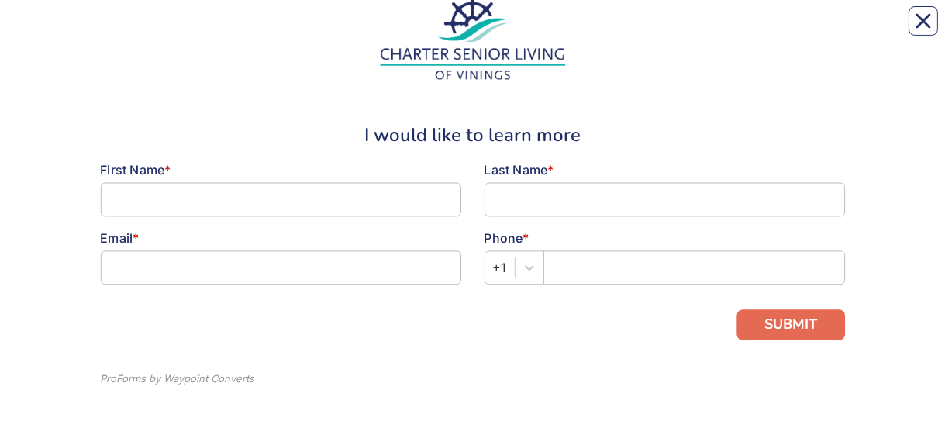
scroll to position [47, 0]
click at [921, 23] on icon "Close" at bounding box center [924, 21] width 12 height 12
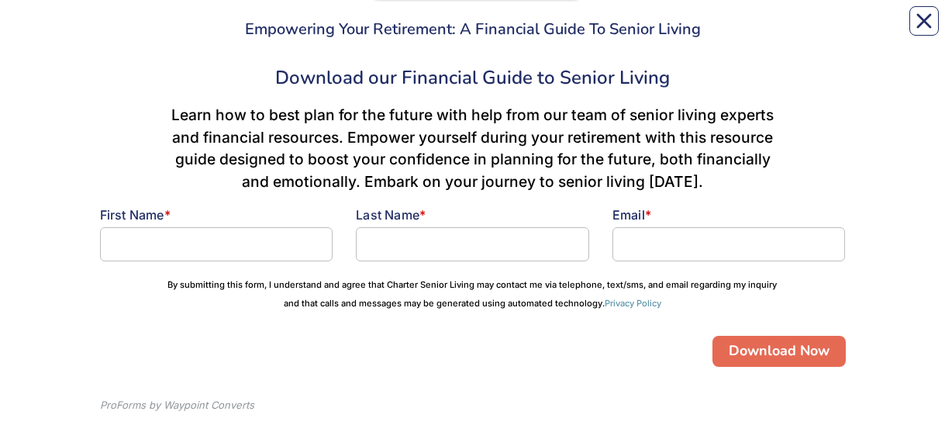
scroll to position [331, 0]
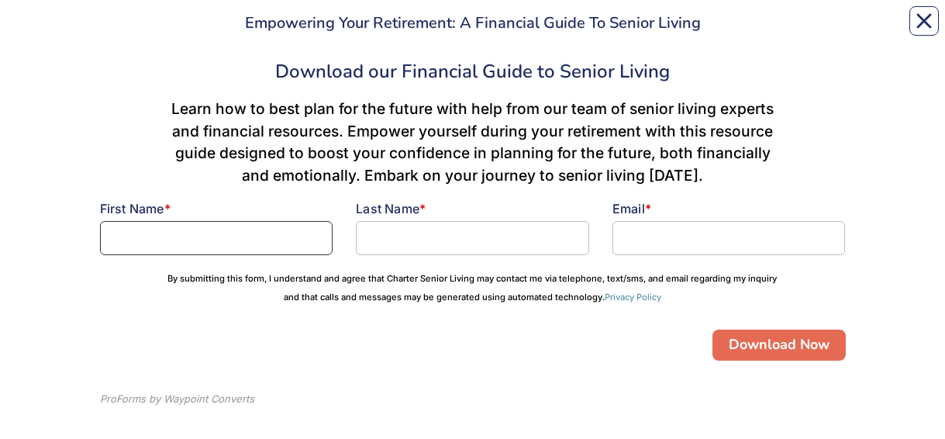
click at [318, 30] on input at bounding box center [216, 238] width 233 height 34
type input "LAUREN"
type input "[PERSON_NAME]"
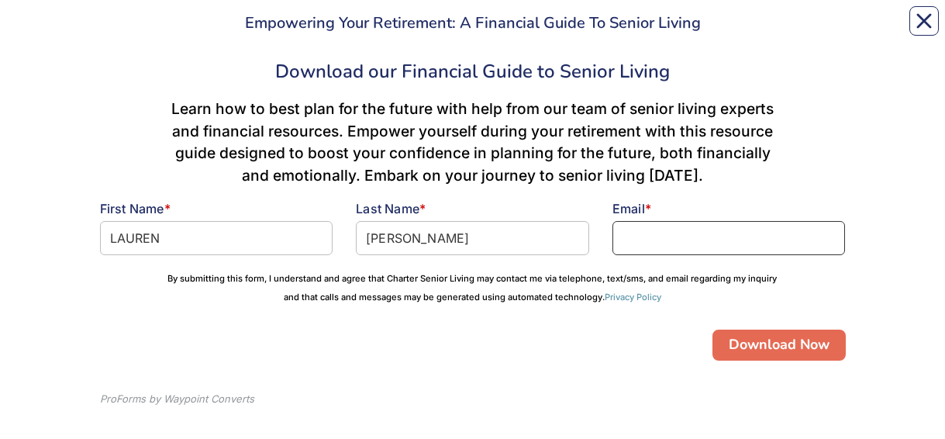
type input "[EMAIL_ADDRESS][DOMAIN_NAME]"
drag, startPoint x: 796, startPoint y: 234, endPoint x: 469, endPoint y: 233, distance: 327.2
click at [834, 30] on input "[EMAIL_ADDRESS][DOMAIN_NAME]" at bounding box center [729, 238] width 233 height 34
type input "[EMAIL_ADDRESS][DOMAIN_NAME]"
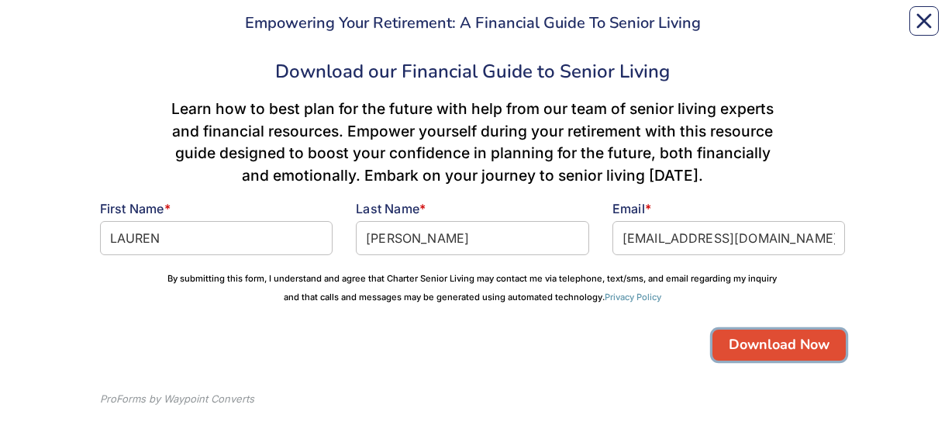
click at [790, 30] on button "Download Now" at bounding box center [779, 345] width 133 height 31
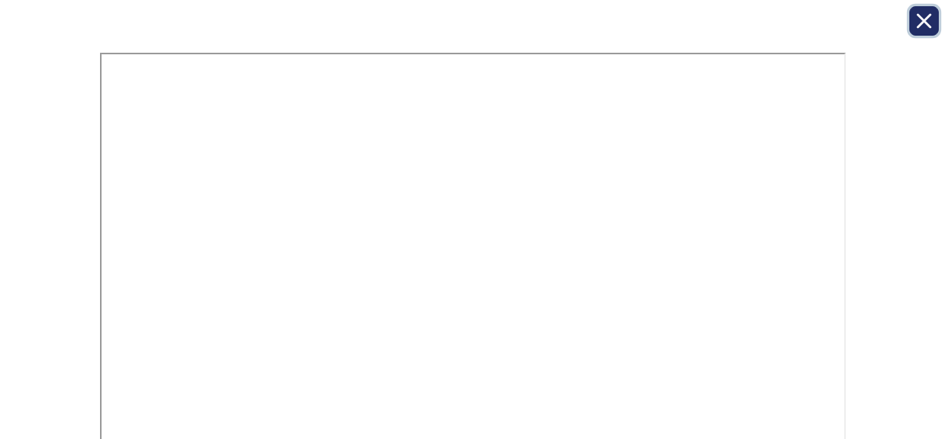
click at [928, 21] on icon "Close" at bounding box center [925, 21] width 16 height 16
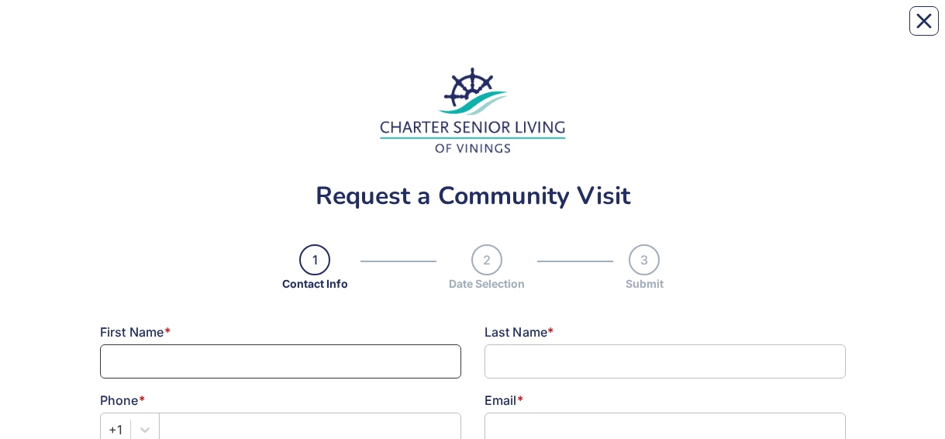
click at [447, 359] on input at bounding box center [280, 361] width 361 height 34
type input "LAUREN"
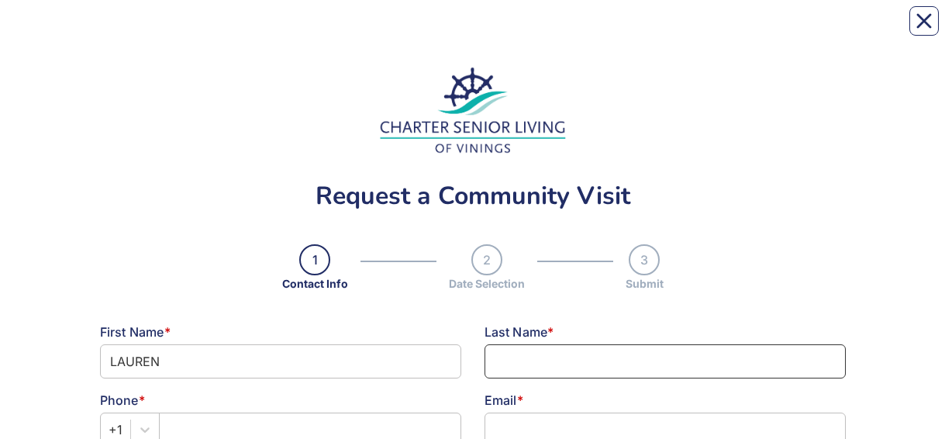
type input "[PERSON_NAME]"
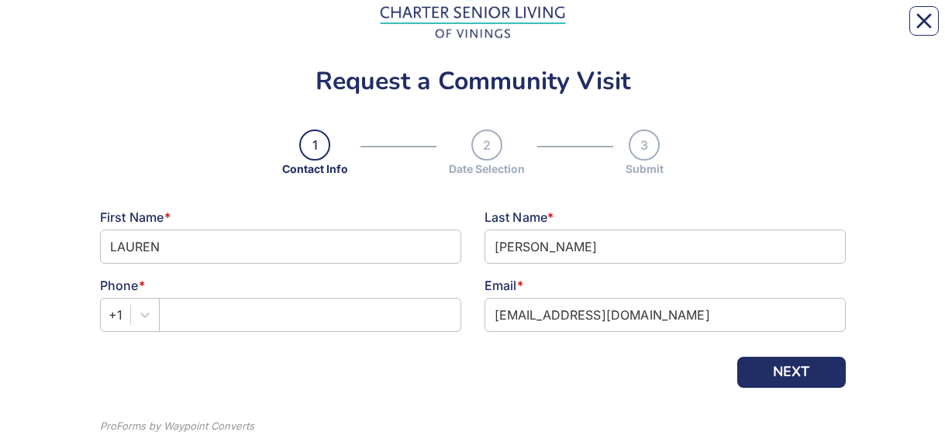
scroll to position [123, 0]
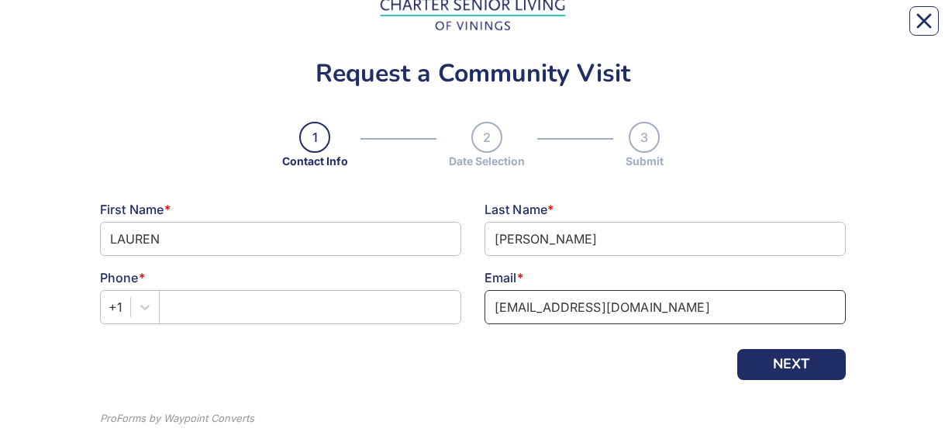
drag, startPoint x: 714, startPoint y: 306, endPoint x: 346, endPoint y: 301, distance: 368.3
type input "[EMAIL_ADDRESS][DOMAIN_NAME]"
click at [188, 310] on input "text" at bounding box center [310, 307] width 302 height 34
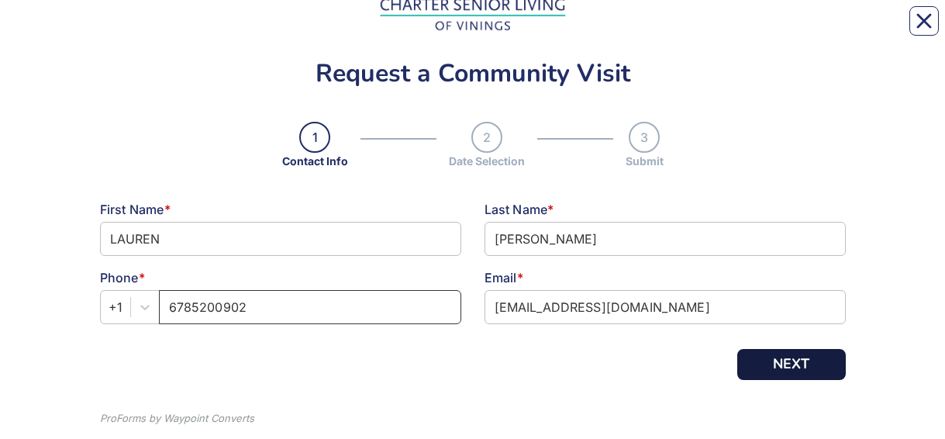
type input "6785200902"
click at [817, 364] on button "NEXT" at bounding box center [791, 364] width 109 height 31
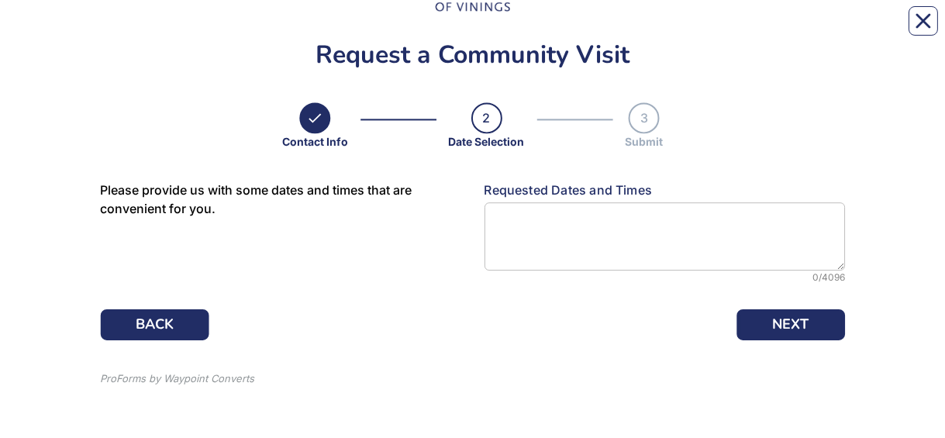
scroll to position [141, 0]
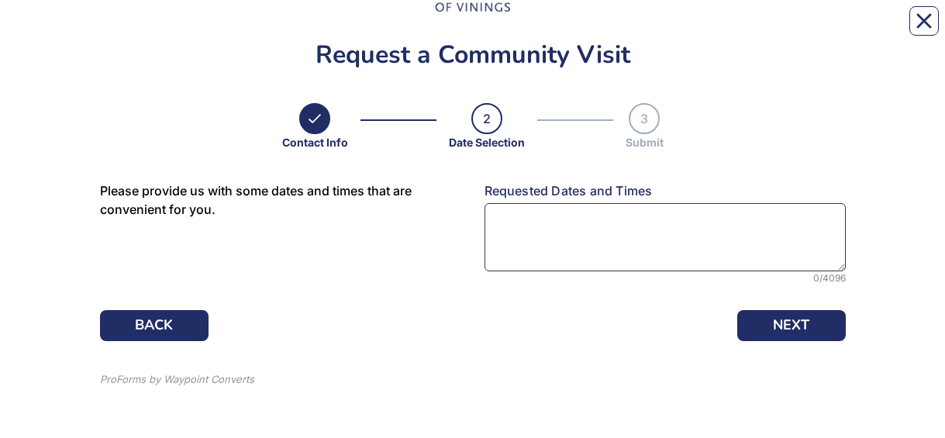
click at [536, 223] on textarea at bounding box center [665, 237] width 361 height 68
type textarea "August 11 or 12"
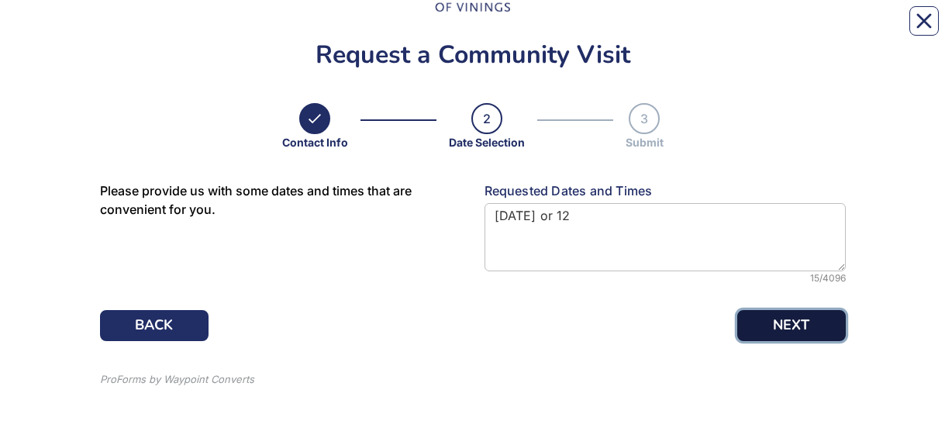
click at [791, 324] on button "NEXT" at bounding box center [791, 325] width 109 height 31
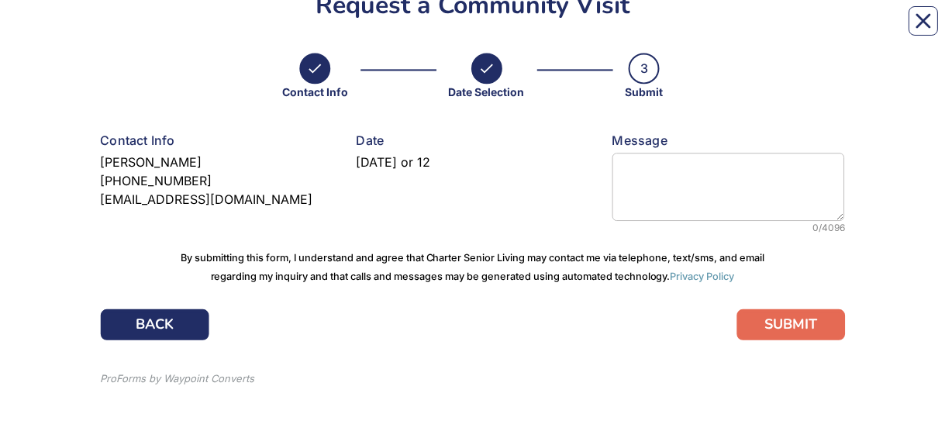
scroll to position [191, 0]
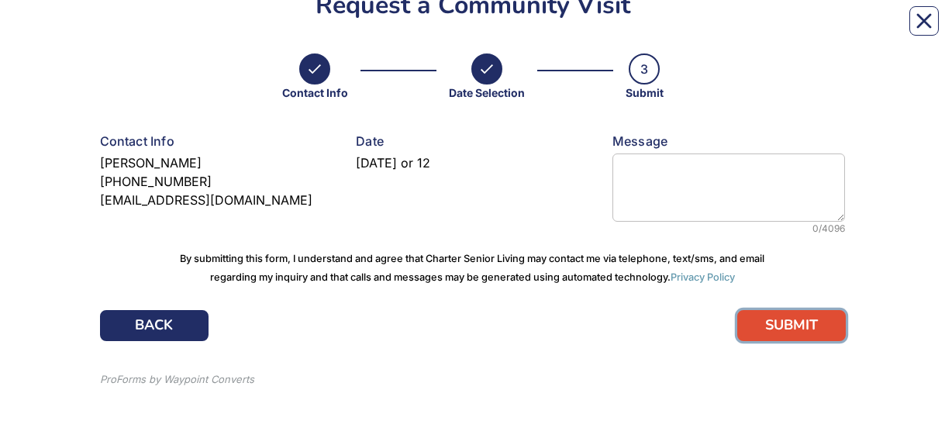
click at [791, 324] on button "SUBMIT" at bounding box center [791, 325] width 109 height 31
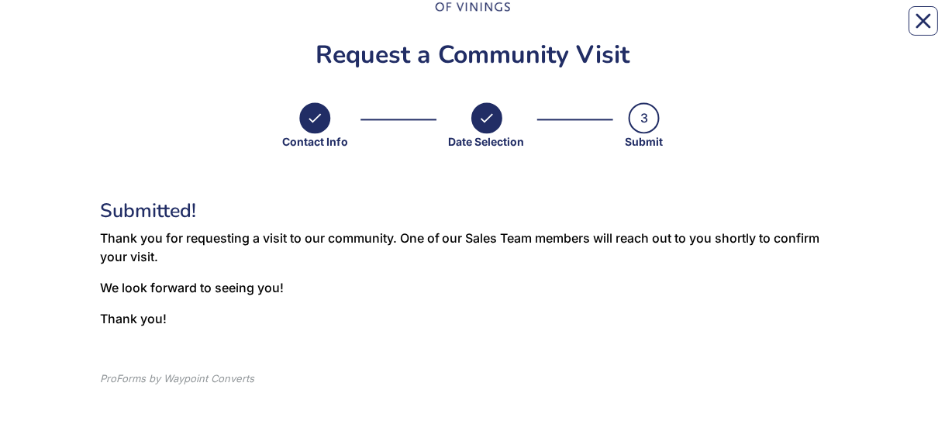
scroll to position [141, 0]
click at [928, 18] on icon "Close" at bounding box center [924, 21] width 12 height 12
